Goal: Information Seeking & Learning: Learn about a topic

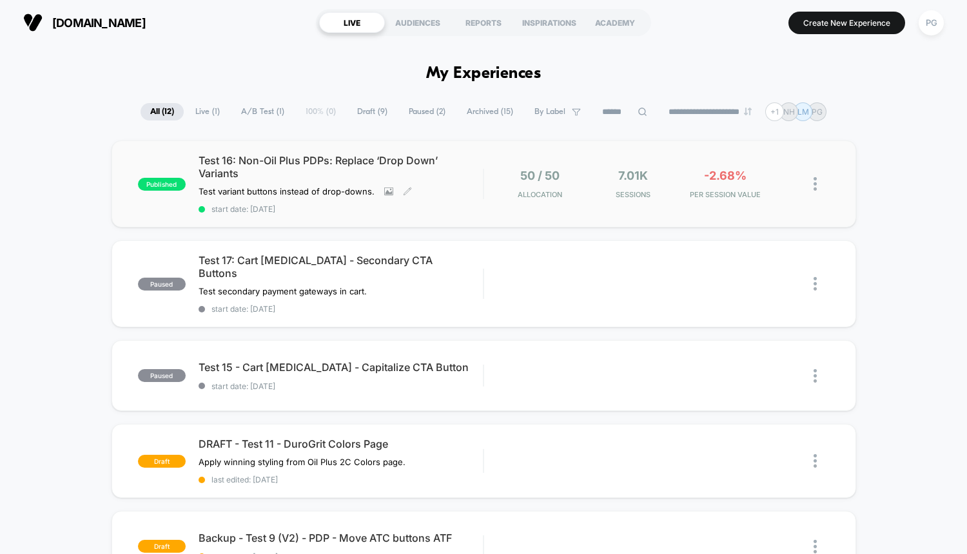
click at [355, 164] on span "Test 16: Non-Oil Plus PDPs: Replace ‘Drop Down’ Variants" at bounding box center [341, 167] width 285 height 26
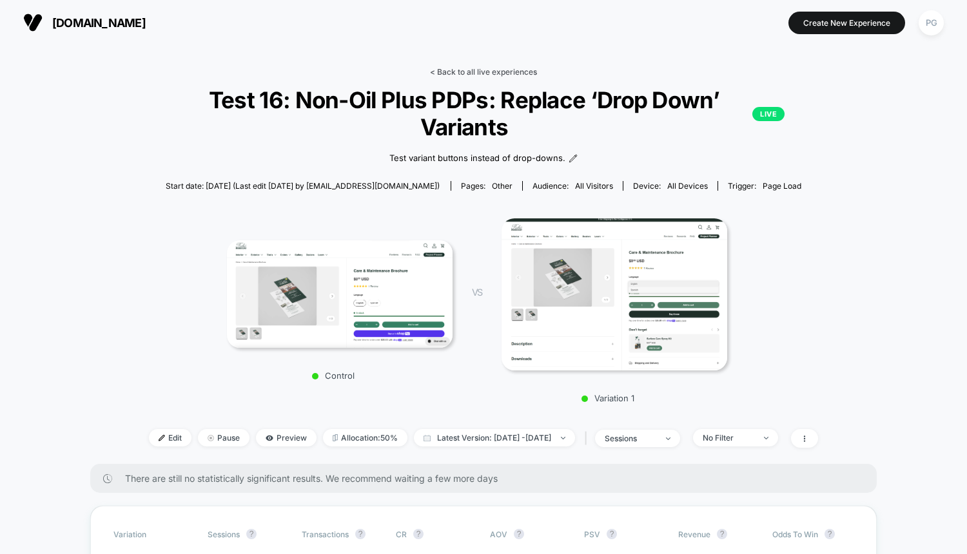
click at [505, 72] on link "< Back to all live experiences" at bounding box center [483, 72] width 107 height 10
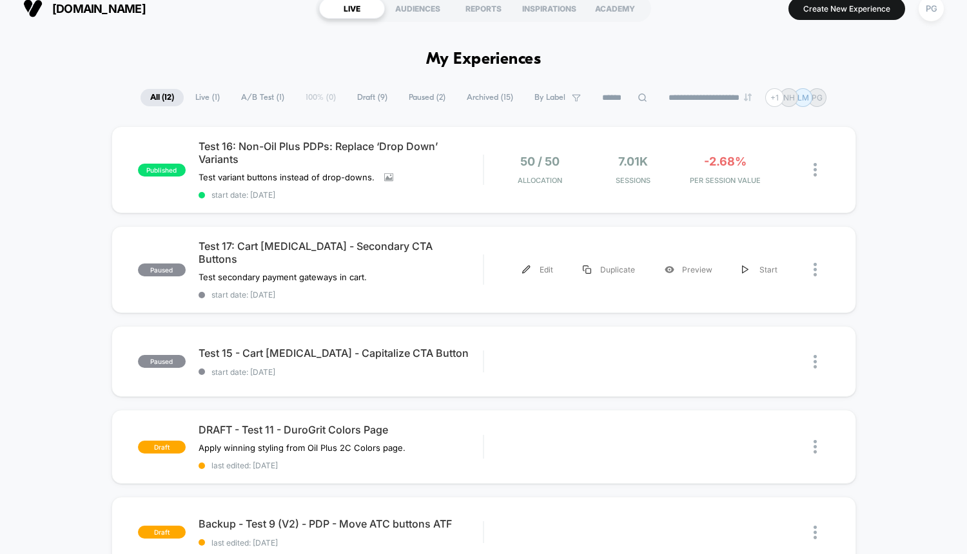
scroll to position [15, 0]
click at [276, 248] on span "Test 17: Cart [MEDICAL_DATA] - Secondary CTA Buttons" at bounding box center [341, 252] width 285 height 26
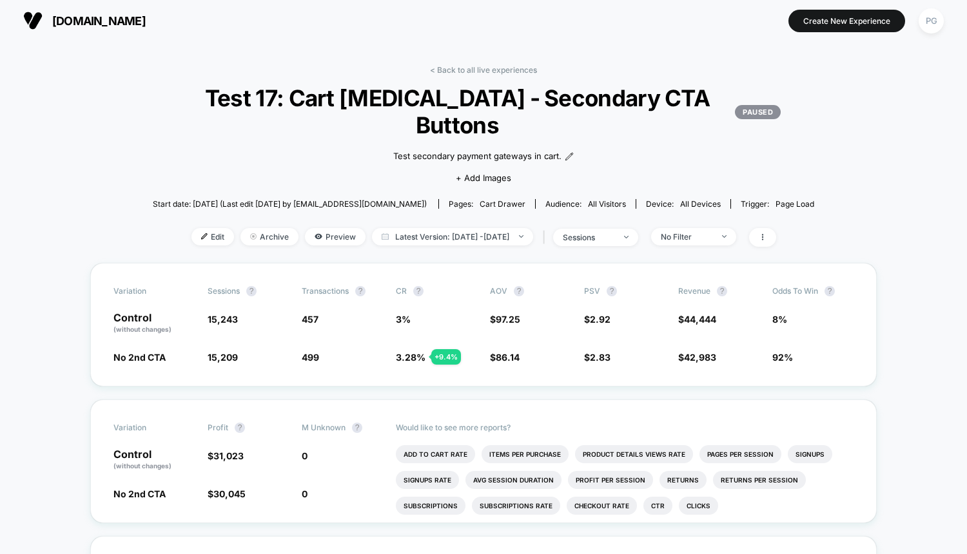
scroll to position [3, 0]
click at [776, 231] on span at bounding box center [762, 237] width 27 height 19
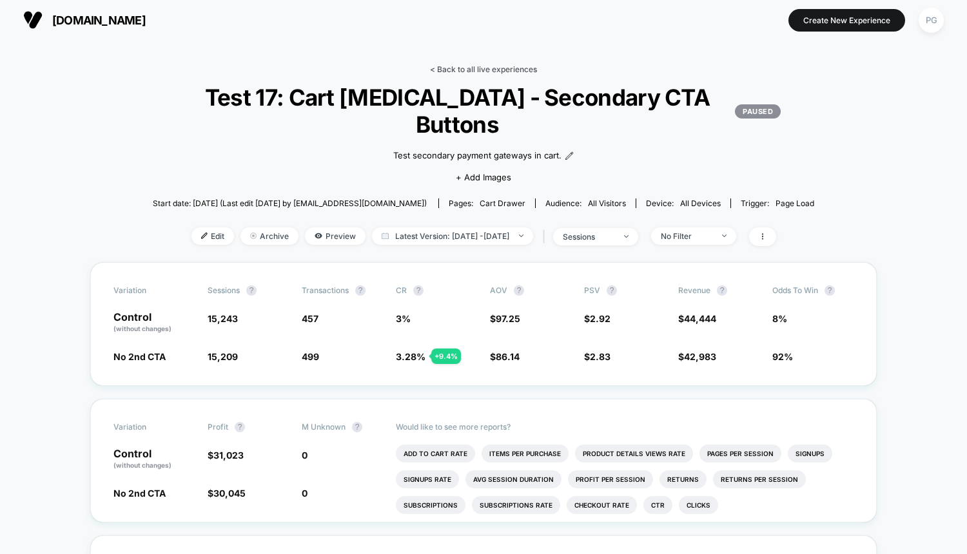
click at [480, 71] on link "< Back to all live experiences" at bounding box center [483, 69] width 107 height 10
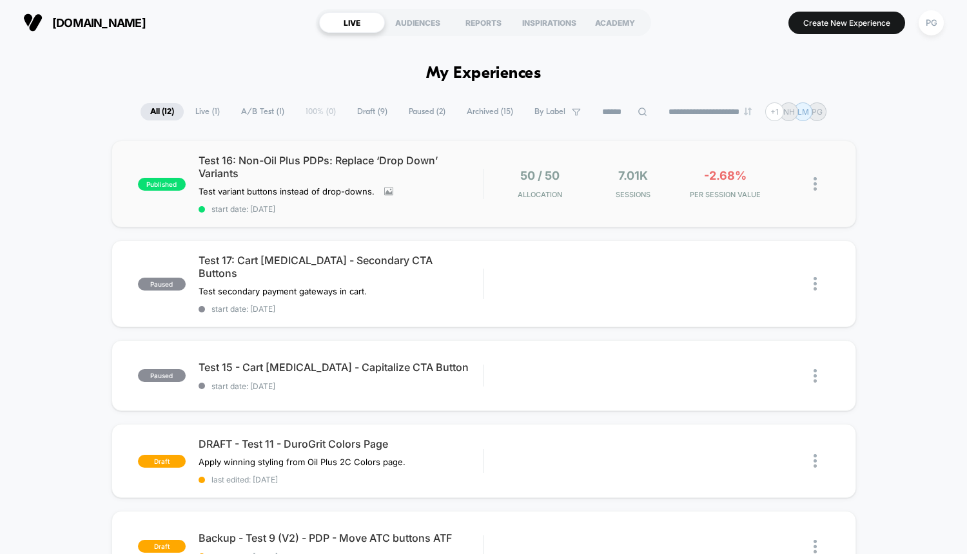
click at [389, 153] on div "published Test 16: Non-Oil Plus PDPs: Replace ‘Drop Down’ Variants Test variant…" at bounding box center [484, 184] width 745 height 87
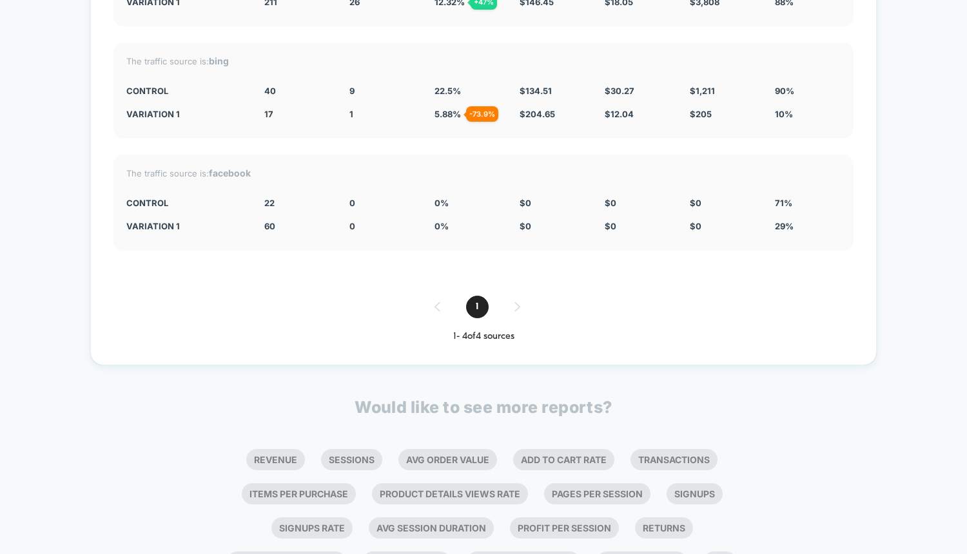
scroll to position [2834, 0]
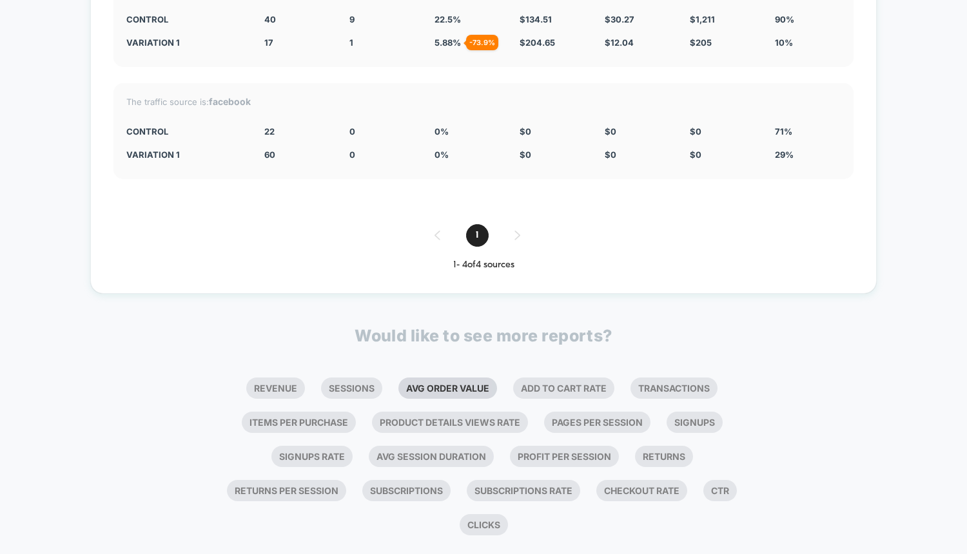
click at [446, 378] on li "Avg Order Value" at bounding box center [447, 388] width 99 height 21
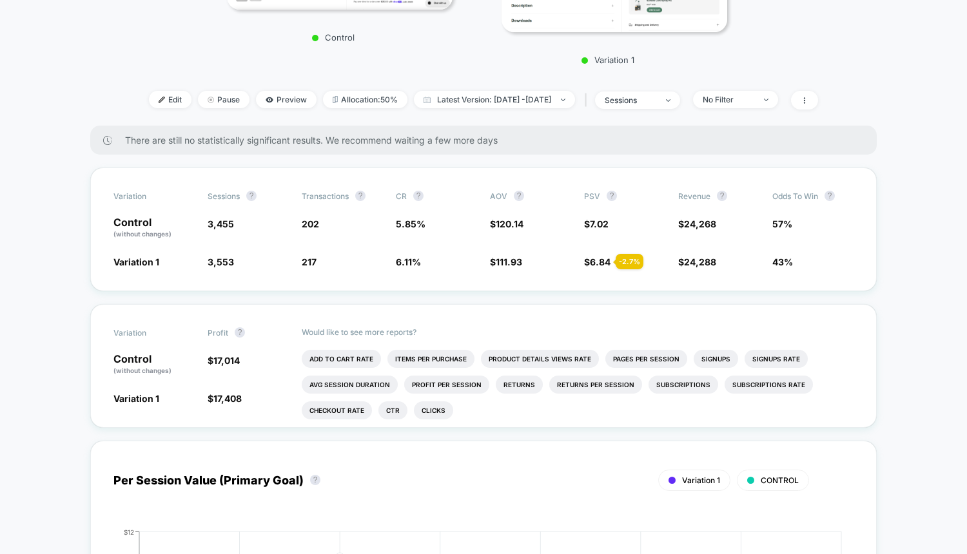
scroll to position [0, 0]
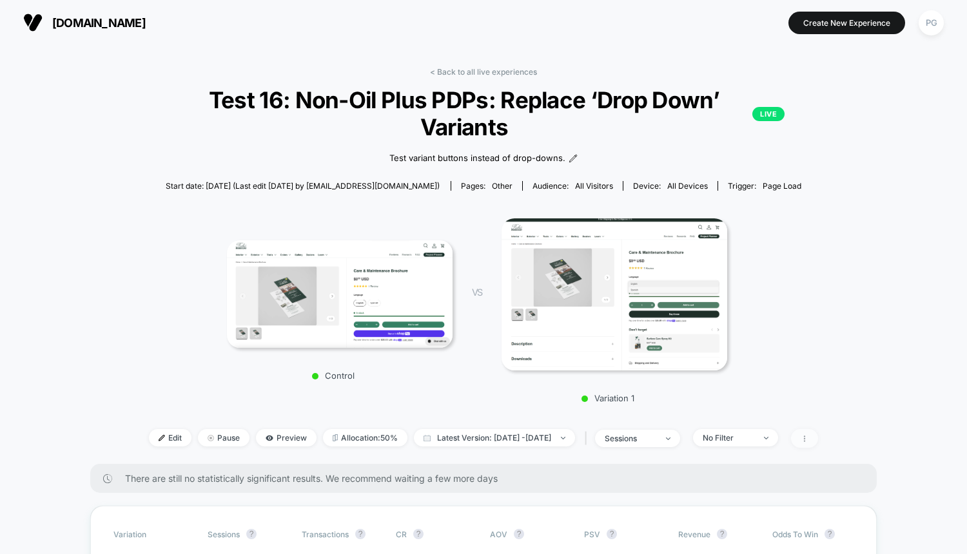
click at [818, 429] on span at bounding box center [804, 438] width 27 height 19
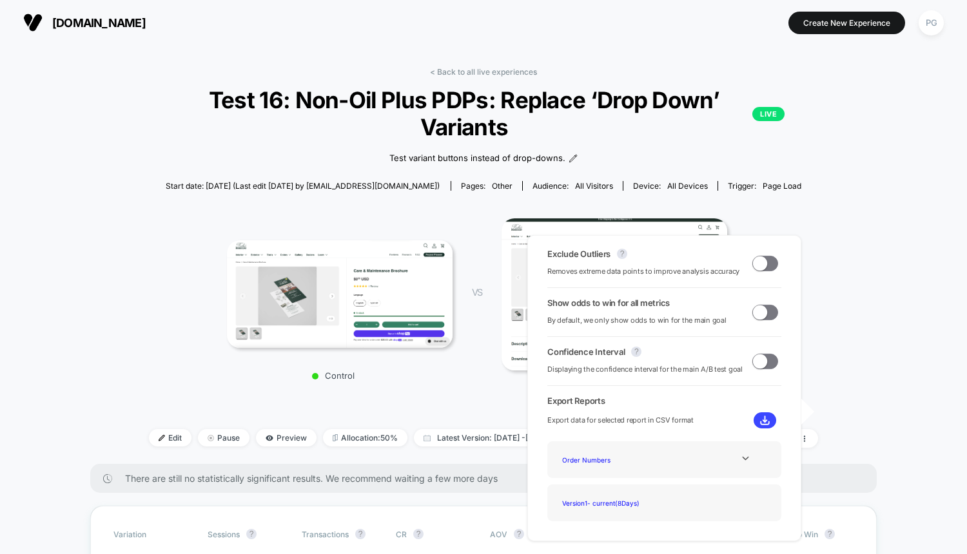
click at [755, 261] on span at bounding box center [760, 263] width 14 height 14
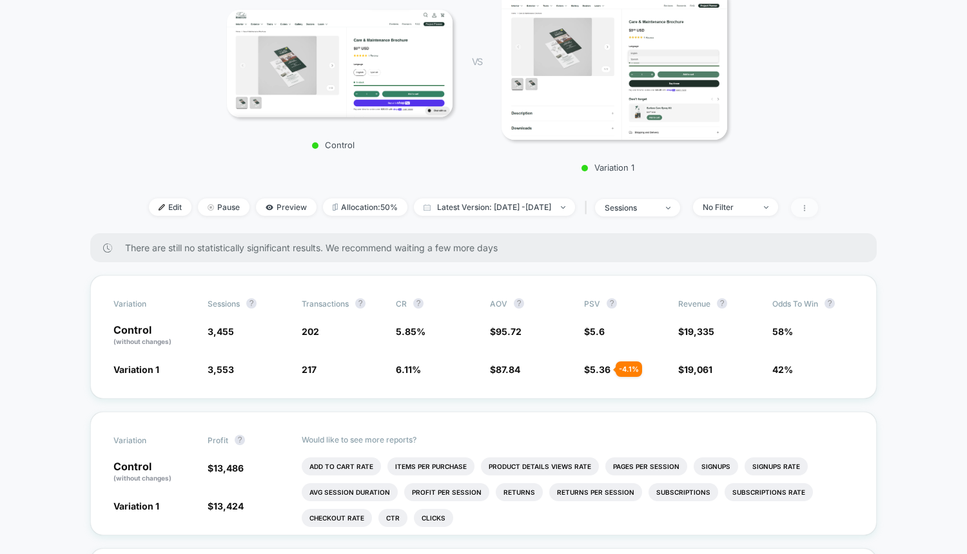
click at [818, 199] on span at bounding box center [804, 208] width 27 height 19
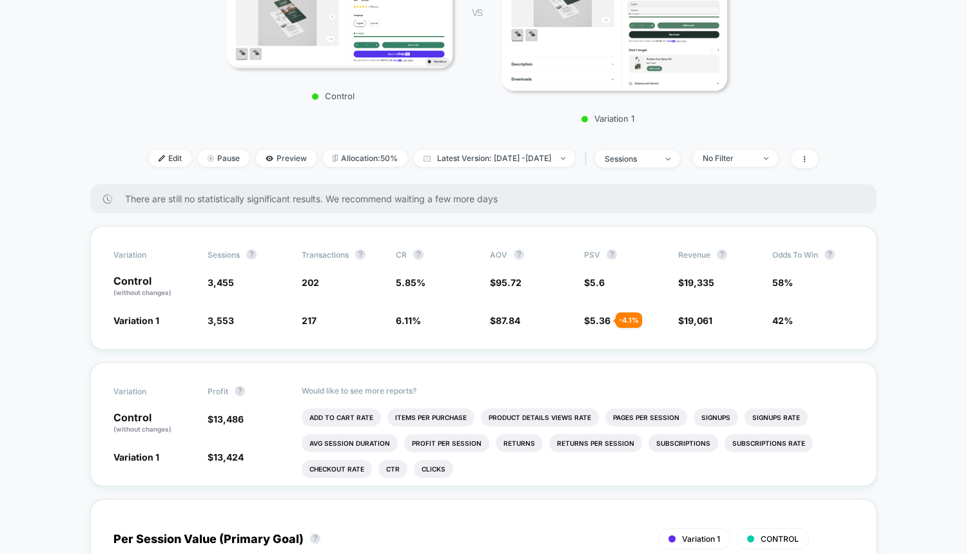
scroll to position [282, 0]
